Goal: Information Seeking & Learning: Learn about a topic

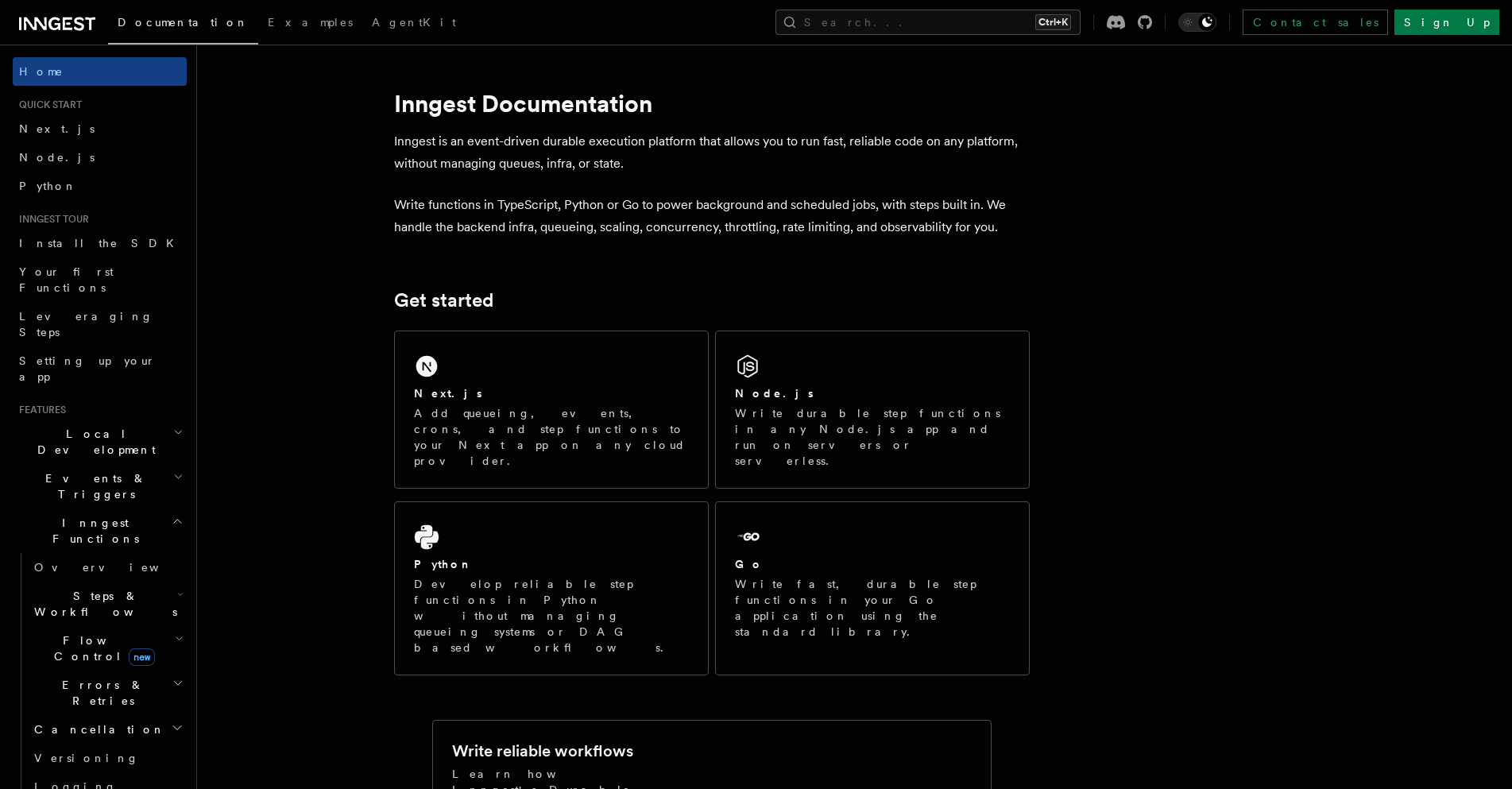
click at [499, 370] on div "Next.js Add queueing, events, crons, and step functions to your Next app on any…" at bounding box center [551, 409] width 313 height 157
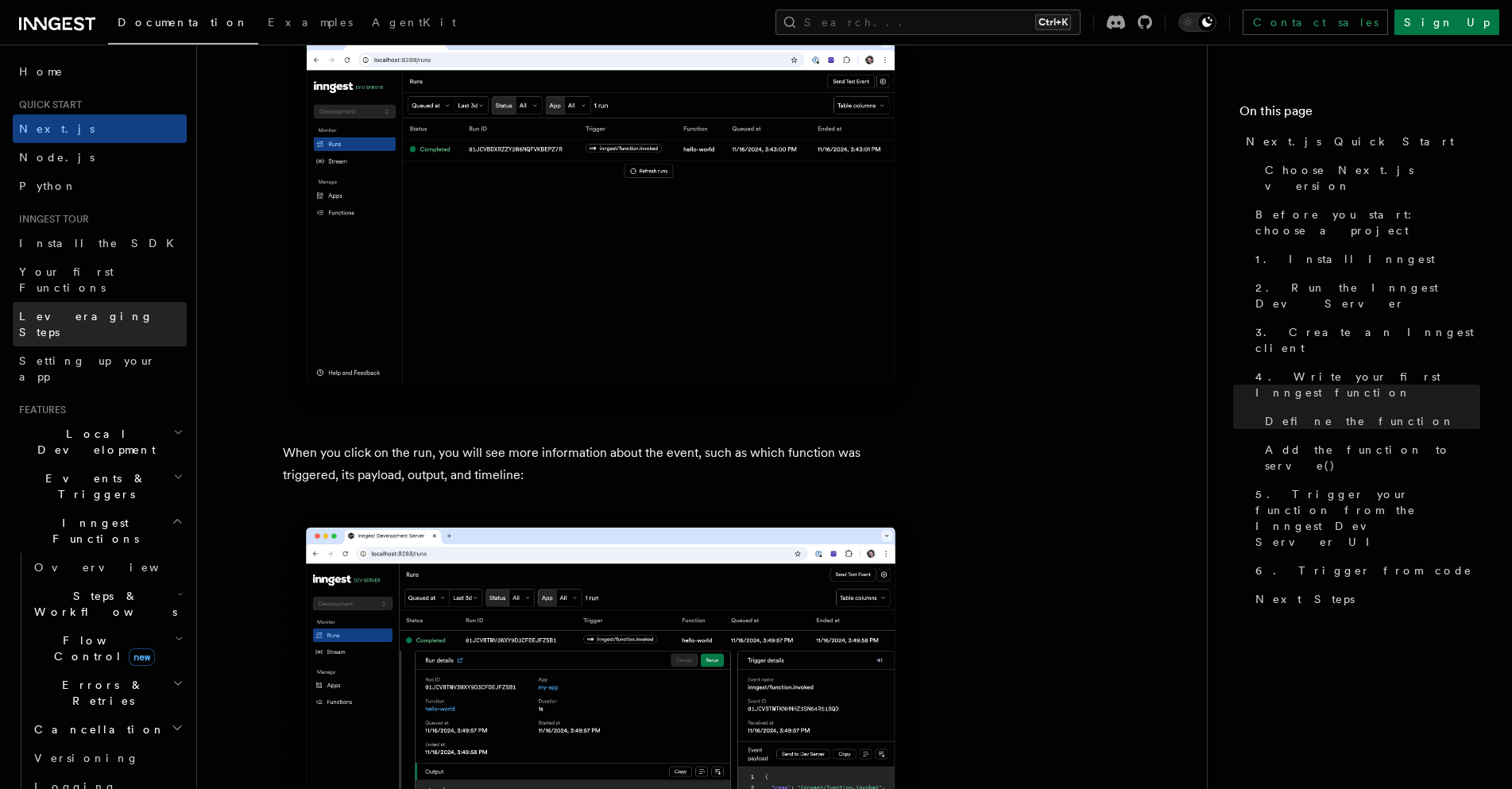
scroll to position [5321, 0]
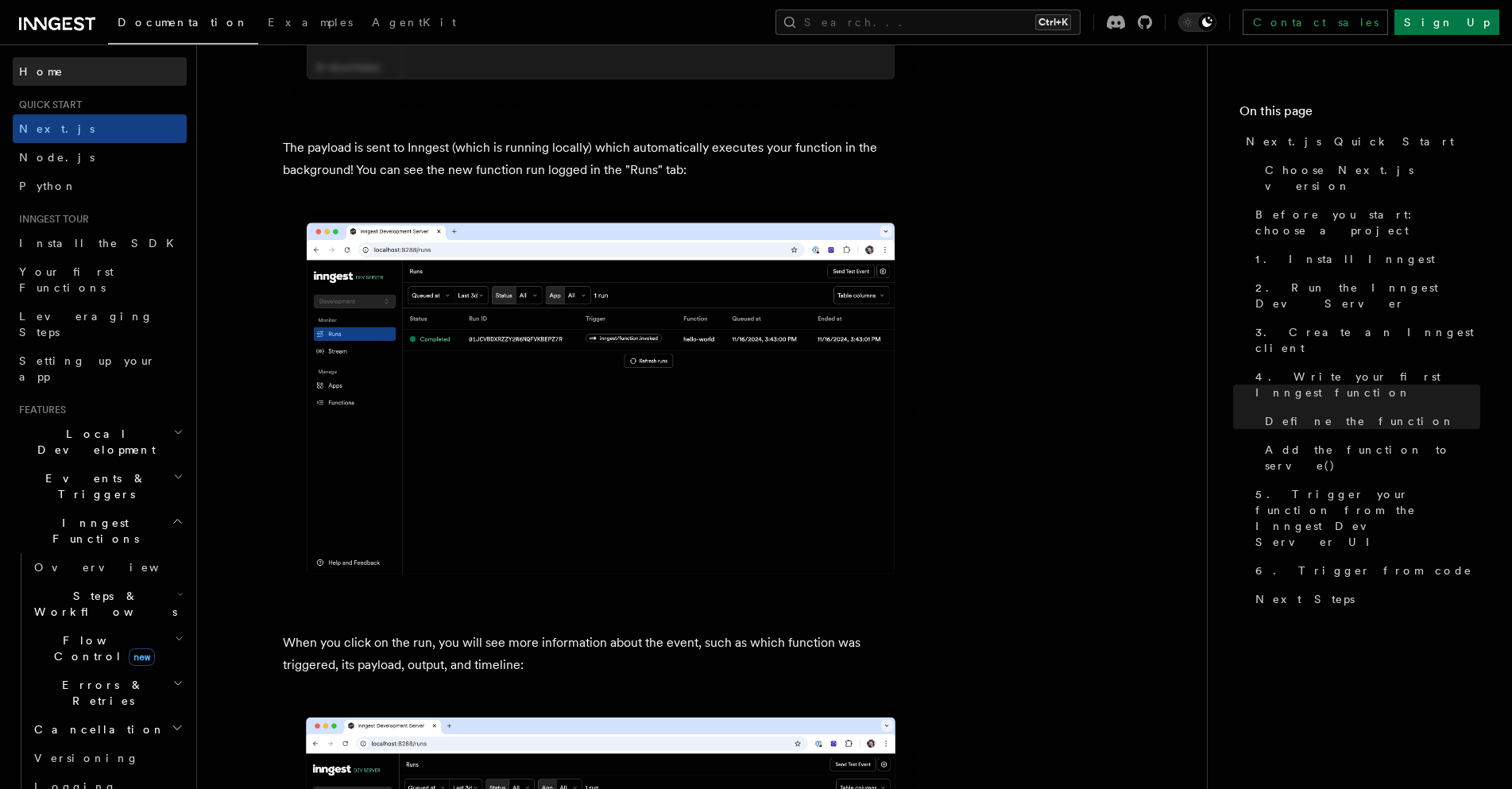
click at [52, 73] on link "Home" at bounding box center [99, 71] width 174 height 29
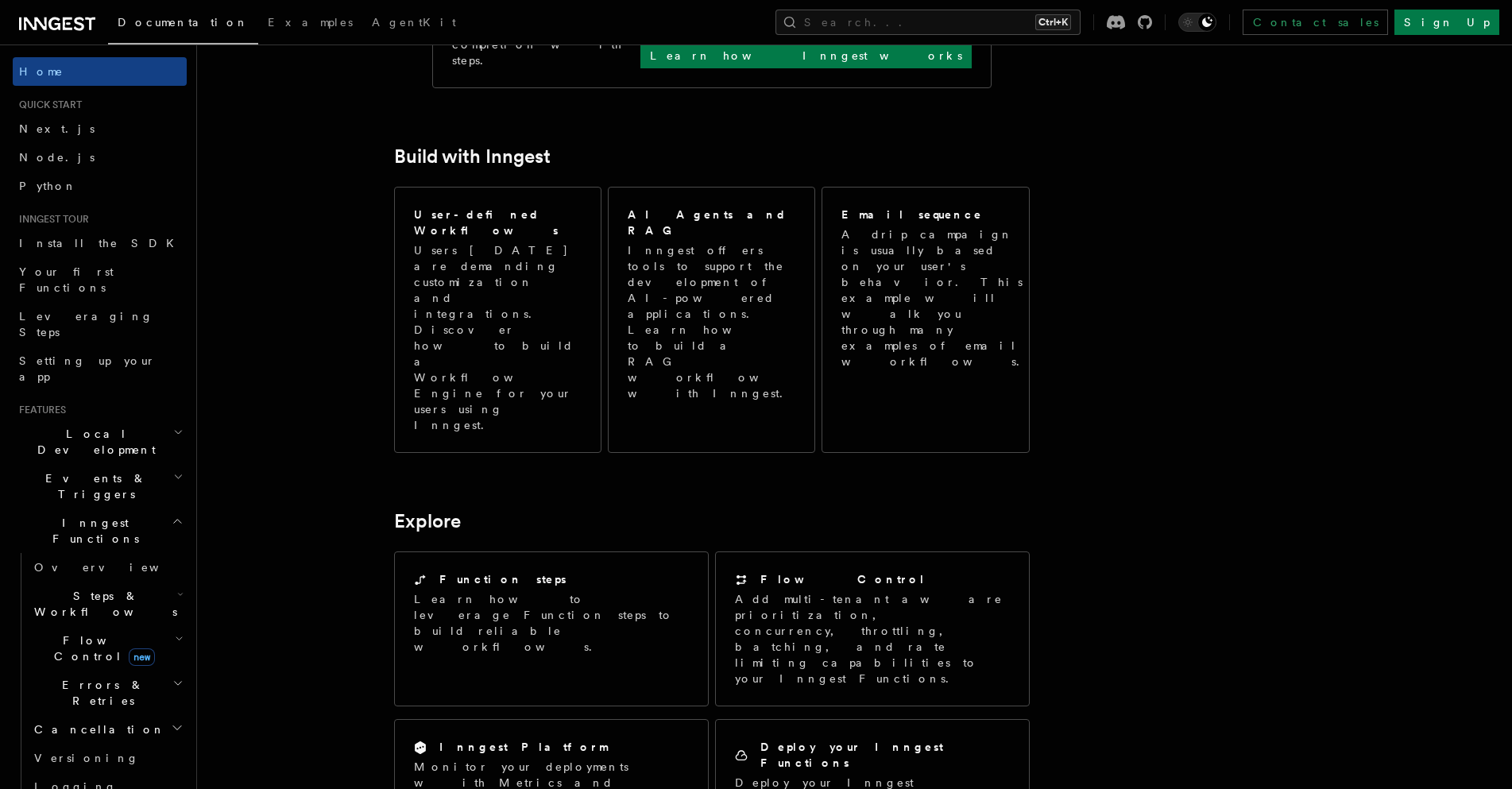
scroll to position [603, 0]
